Goal: Task Accomplishment & Management: Use online tool/utility

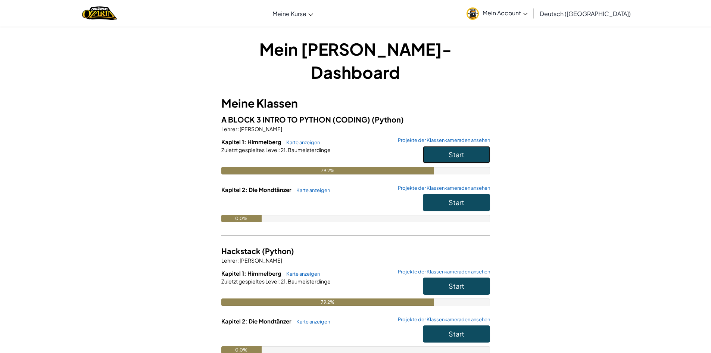
click at [429, 146] on button "Start" at bounding box center [456, 154] width 67 height 17
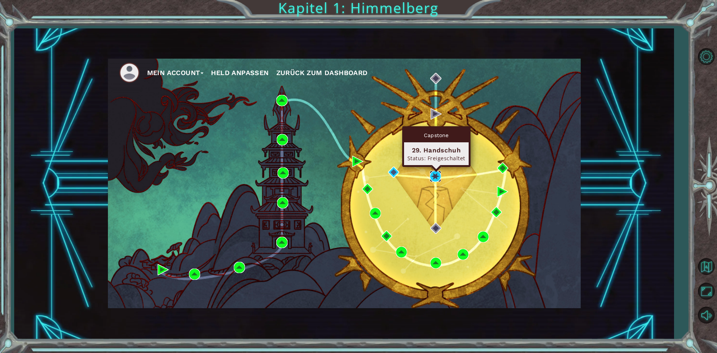
click at [435, 176] on img at bounding box center [435, 176] width 11 height 11
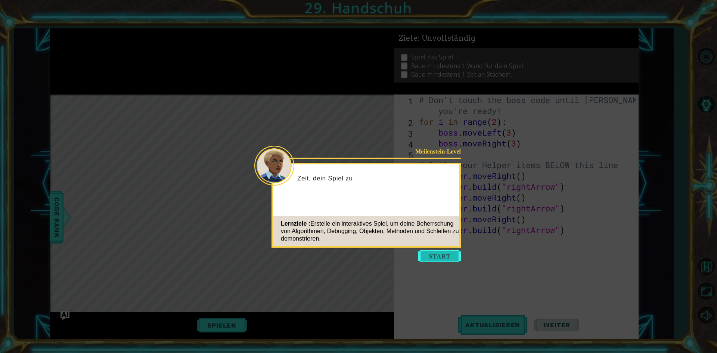
click at [432, 255] on button "Start" at bounding box center [439, 256] width 43 height 12
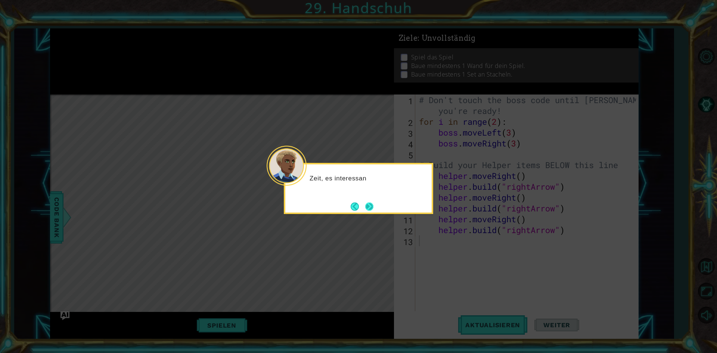
click at [368, 206] on button "Next" at bounding box center [369, 206] width 8 height 8
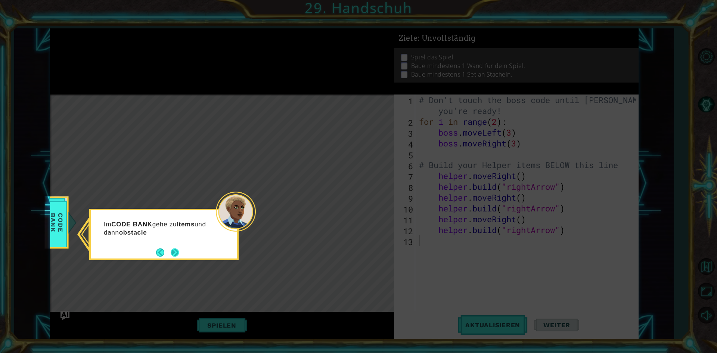
click at [176, 248] on button "Next" at bounding box center [175, 252] width 8 height 8
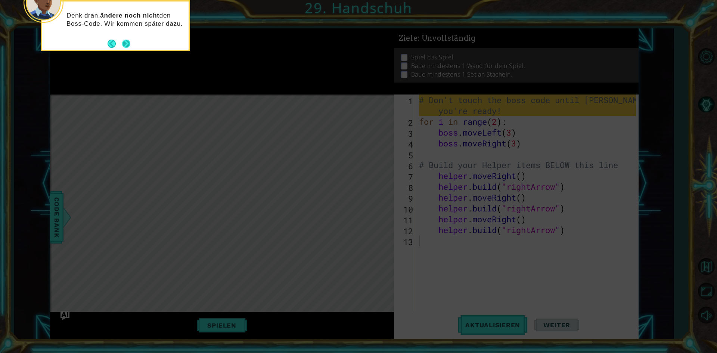
click at [130, 43] on button "Next" at bounding box center [126, 44] width 8 height 8
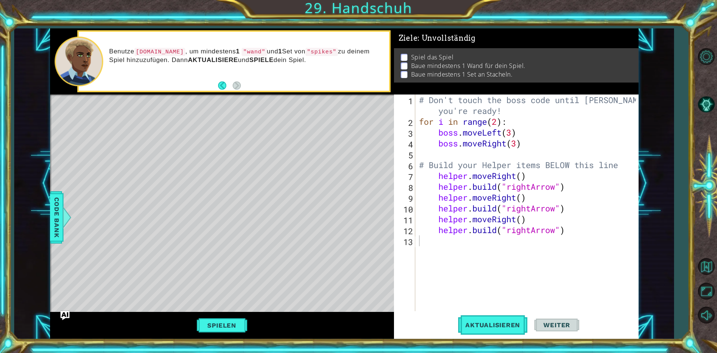
click at [242, 52] on code ""wand"" at bounding box center [254, 52] width 25 height 8
click at [471, 239] on div "# Don't touch the boss code until [PERSON_NAME] says you're ready! for i in ran…" at bounding box center [528, 218] width 222 height 249
click at [519, 324] on span "Aktualisieren" at bounding box center [493, 324] width 70 height 7
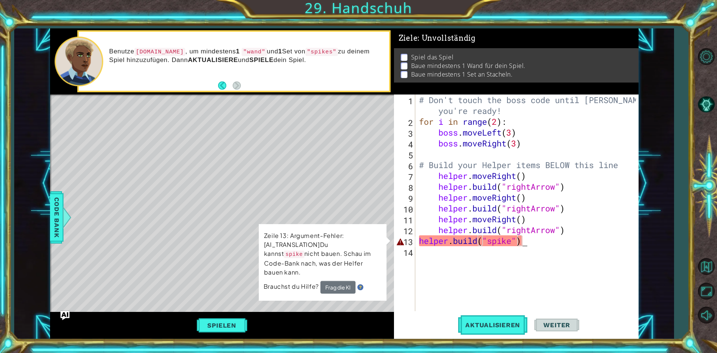
click at [419, 239] on div "# Don't touch the boss code until [PERSON_NAME] says you're ready! for i in ran…" at bounding box center [528, 218] width 222 height 249
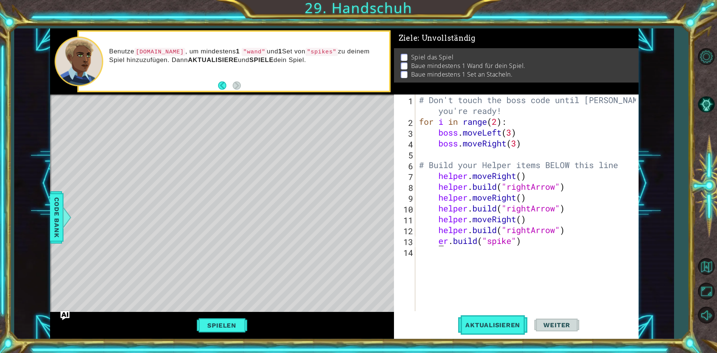
click at [430, 240] on div "# Don't touch the boss code until [PERSON_NAME] says you're ready! for i in ran…" at bounding box center [528, 218] width 222 height 249
click at [416, 242] on div "[DOMAIN_NAME]("spike") 1 2 3 4 5 6 7 8 9 10 11 12 13 14 # Don't touch the boss …" at bounding box center [515, 202] width 242 height 217
click at [418, 242] on div "# Don't touch the boss code until [PERSON_NAME] says you're ready! for i in ran…" at bounding box center [528, 218] width 222 height 249
click at [438, 240] on div "# Don't touch the boss code until [PERSON_NAME] says you're ready! for i in ran…" at bounding box center [528, 218] width 222 height 249
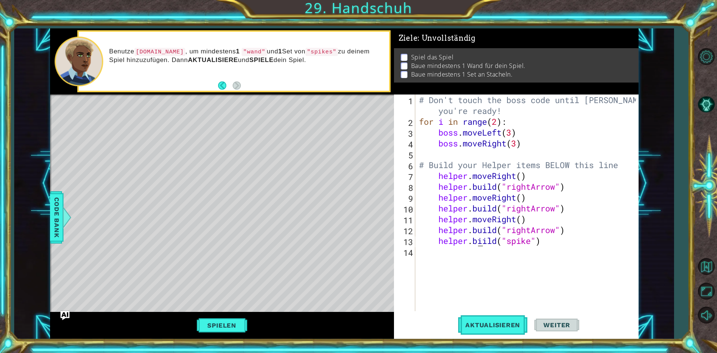
click at [480, 242] on div "# Don't touch the boss code until [PERSON_NAME] says you're ready! for i in ran…" at bounding box center [528, 218] width 222 height 249
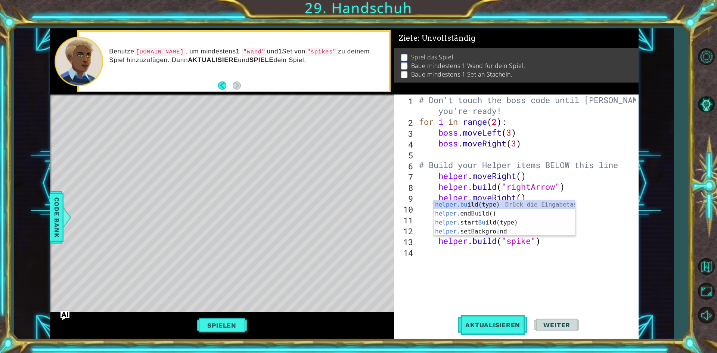
scroll to position [0, 3]
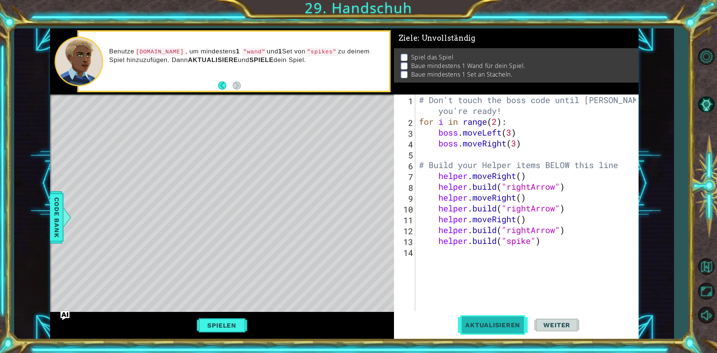
click at [505, 322] on span "Aktualisieren" at bounding box center [493, 324] width 70 height 7
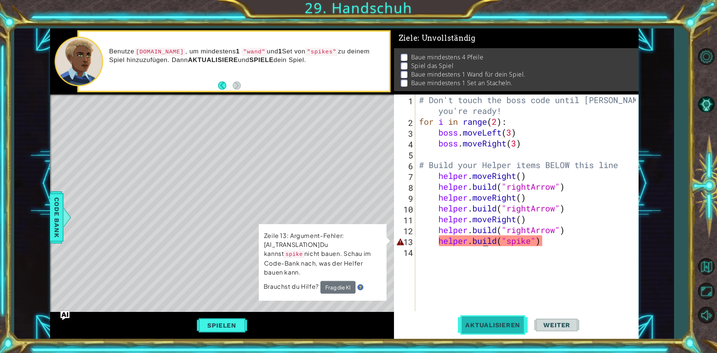
click at [505, 322] on span "Aktualisieren" at bounding box center [493, 324] width 70 height 7
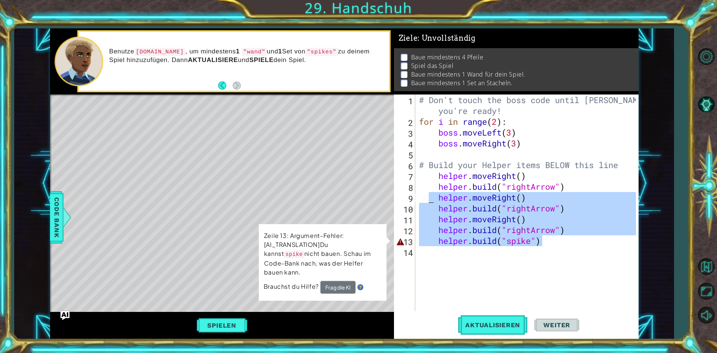
drag, startPoint x: 578, startPoint y: 243, endPoint x: 428, endPoint y: 195, distance: 156.9
click at [428, 195] on div "# Don't touch the boss code until [PERSON_NAME] says you're ready! for i in ran…" at bounding box center [528, 218] width 222 height 249
type textarea "helper.moveRight() [DOMAIN_NAME]("rightArrow")"
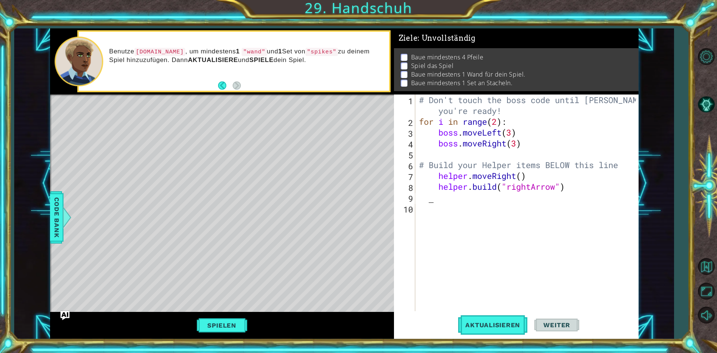
scroll to position [0, 0]
click at [492, 321] on span "Aktualisieren" at bounding box center [493, 324] width 70 height 7
click at [435, 171] on div "# Don't touch the boss code until [PERSON_NAME] says you're ready! for i in ran…" at bounding box center [528, 218] width 222 height 249
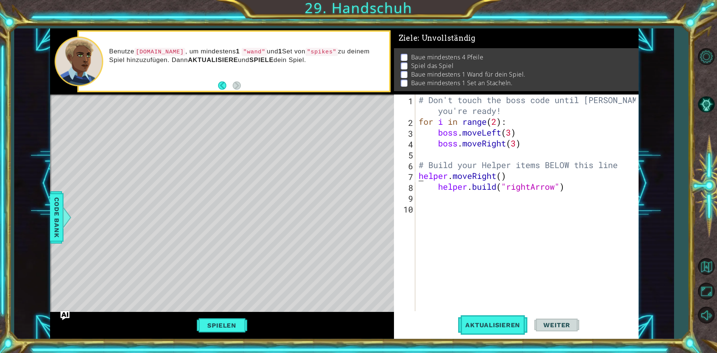
click at [438, 189] on div "# Don't touch the boss code until [PERSON_NAME] says you're ready! for i in ran…" at bounding box center [528, 218] width 223 height 249
click at [524, 319] on button "Aktualisieren" at bounding box center [493, 325] width 70 height 24
click at [419, 179] on div "# Don't touch the boss code until [PERSON_NAME] says you're ready! for i in ran…" at bounding box center [528, 218] width 223 height 249
click at [420, 175] on div "# Don't touch the boss code until [PERSON_NAME] says you're ready! for i in ran…" at bounding box center [528, 218] width 223 height 249
click at [420, 174] on div "# Don't touch the boss code until [PERSON_NAME] says you're ready! for i in ran…" at bounding box center [526, 202] width 219 height 217
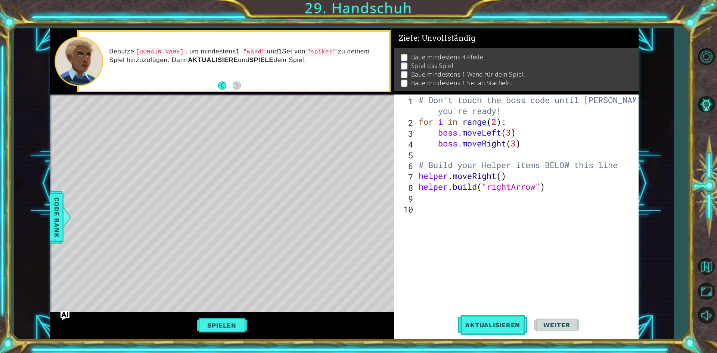
click at [417, 176] on div "# Don't touch the boss code until [PERSON_NAME] says you're ready! for i in ran…" at bounding box center [528, 218] width 223 height 249
click at [445, 176] on div "# Don't touch the boss code until [PERSON_NAME] says you're ready! for i in ran…" at bounding box center [528, 218] width 223 height 249
click at [523, 176] on div "# Don't touch the boss code until [PERSON_NAME] says you're ready! for i in ran…" at bounding box center [528, 218] width 223 height 249
click at [419, 179] on div "# Don't touch the boss code until [PERSON_NAME] says you're ready! for i in ran…" at bounding box center [528, 218] width 223 height 249
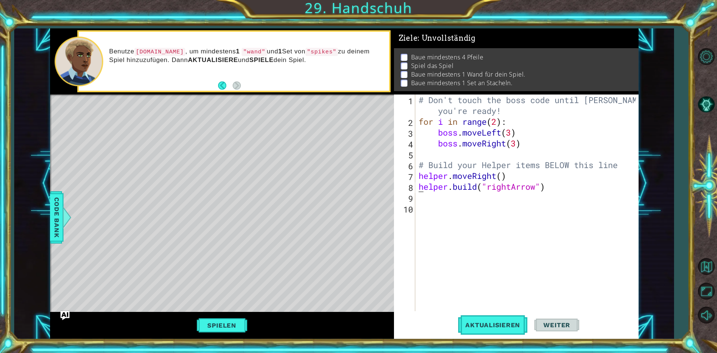
click at [419, 183] on div "# Don't touch the boss code until [PERSON_NAME] says you're ready! for i in ran…" at bounding box center [528, 218] width 223 height 249
click at [416, 184] on div "[DOMAIN_NAME]("rightArrow") 1 2 3 4 5 6 7 8 9 10 # Don't touch the boss code un…" at bounding box center [515, 202] width 242 height 217
click at [418, 186] on div "# Don't touch the boss code until [PERSON_NAME] says you're ready! for i in ran…" at bounding box center [528, 218] width 223 height 249
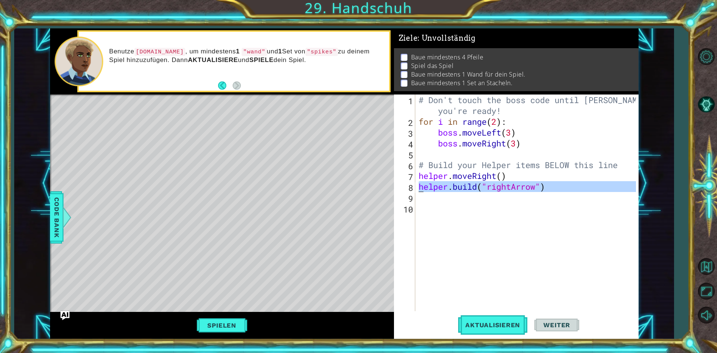
type textarea "[DOMAIN_NAME]("rightArrow")"
click at [418, 186] on div "# Don't touch the boss code until [PERSON_NAME] says you're ready! for i in ran…" at bounding box center [528, 218] width 223 height 249
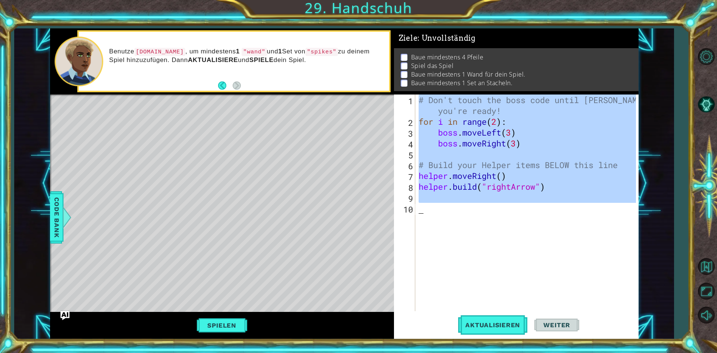
click at [418, 186] on div "# Don't touch the boss code until [PERSON_NAME] says you're ready! for i in ran…" at bounding box center [528, 218] width 223 height 249
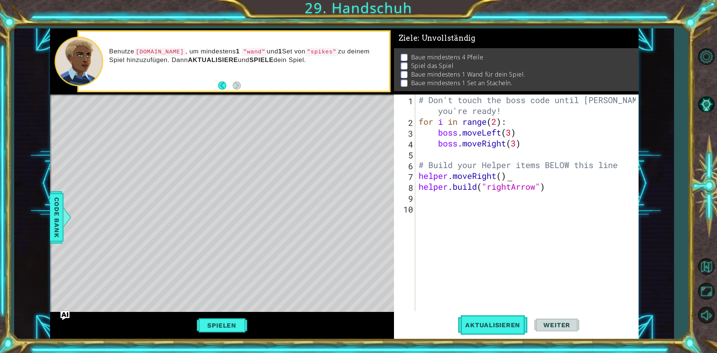
click at [553, 179] on div "# Don't touch the boss code until [PERSON_NAME] says you're ready! for i in ran…" at bounding box center [528, 218] width 223 height 249
type textarea "helper.moveRight()"
